Goal: Check status: Check status

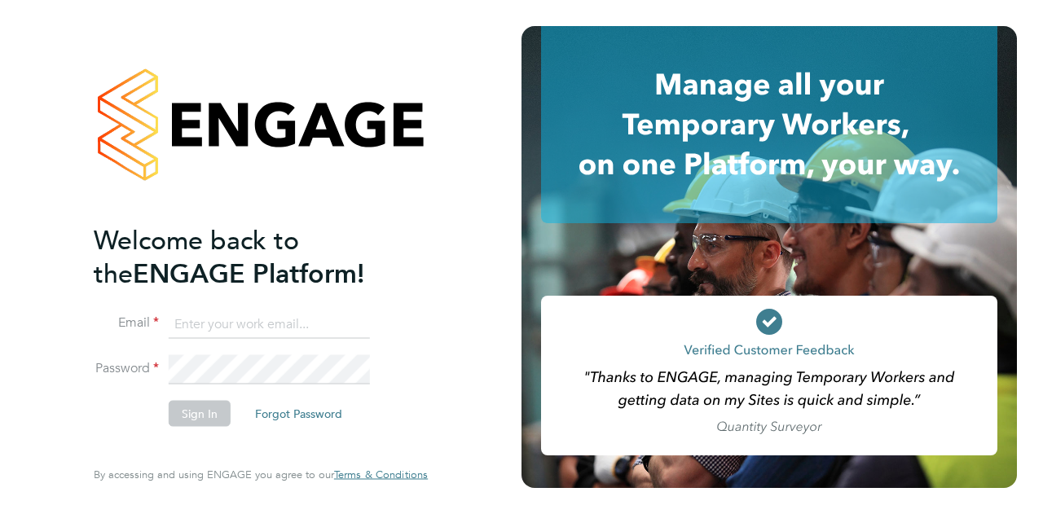
click at [205, 322] on input at bounding box center [269, 324] width 201 height 29
type input "frank.watts@wates.co.uk"
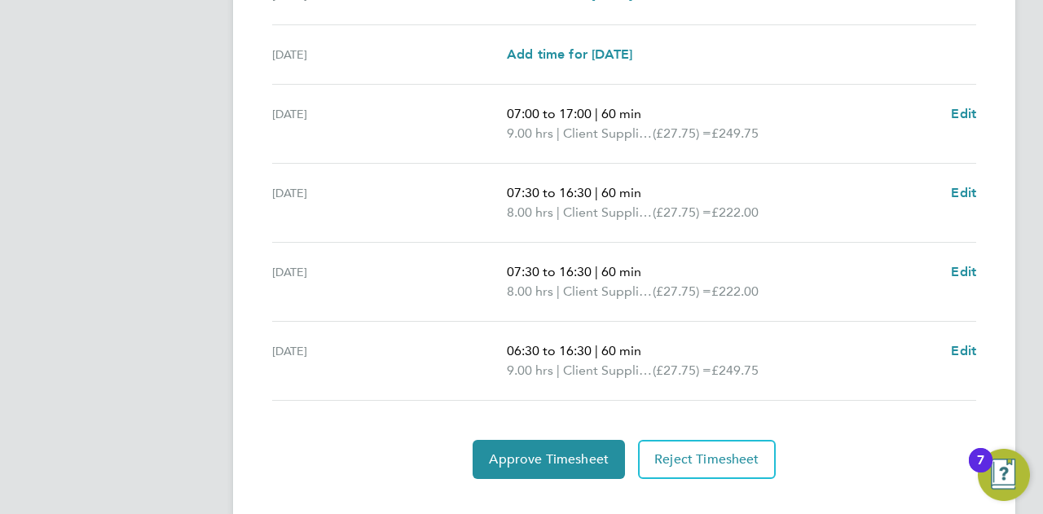
scroll to position [652, 0]
